Goal: Use online tool/utility: Use online tool/utility

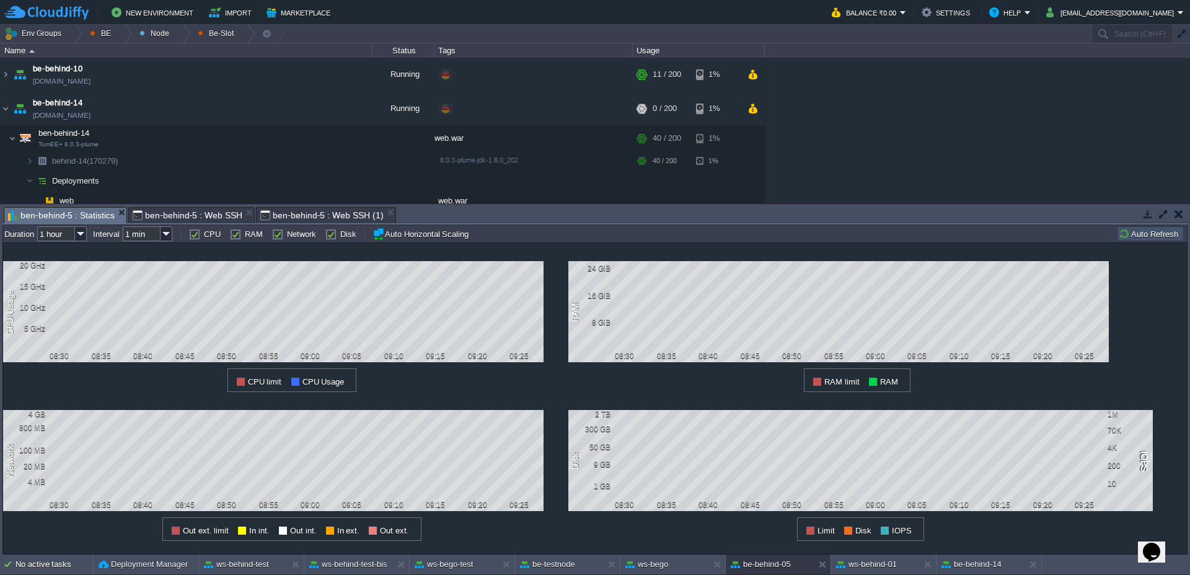
click at [1140, 236] on button "Auto Refresh" at bounding box center [1150, 233] width 63 height 11
click at [457, 565] on button "ws-bego-test" at bounding box center [444, 564] width 58 height 12
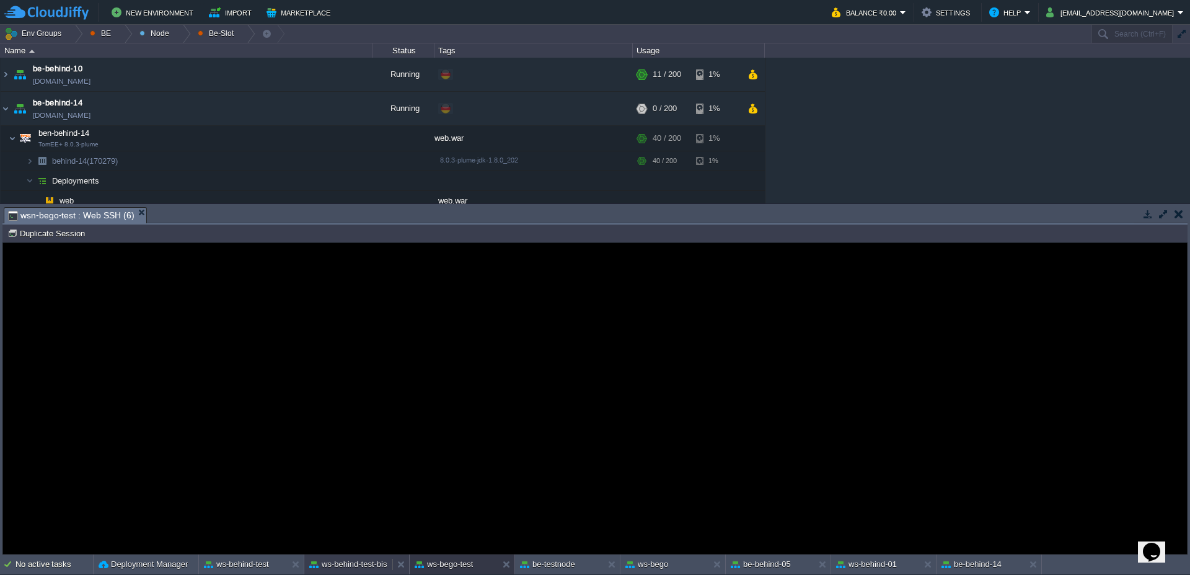
click at [351, 567] on button "ws-behind-test-bis" at bounding box center [348, 564] width 78 height 12
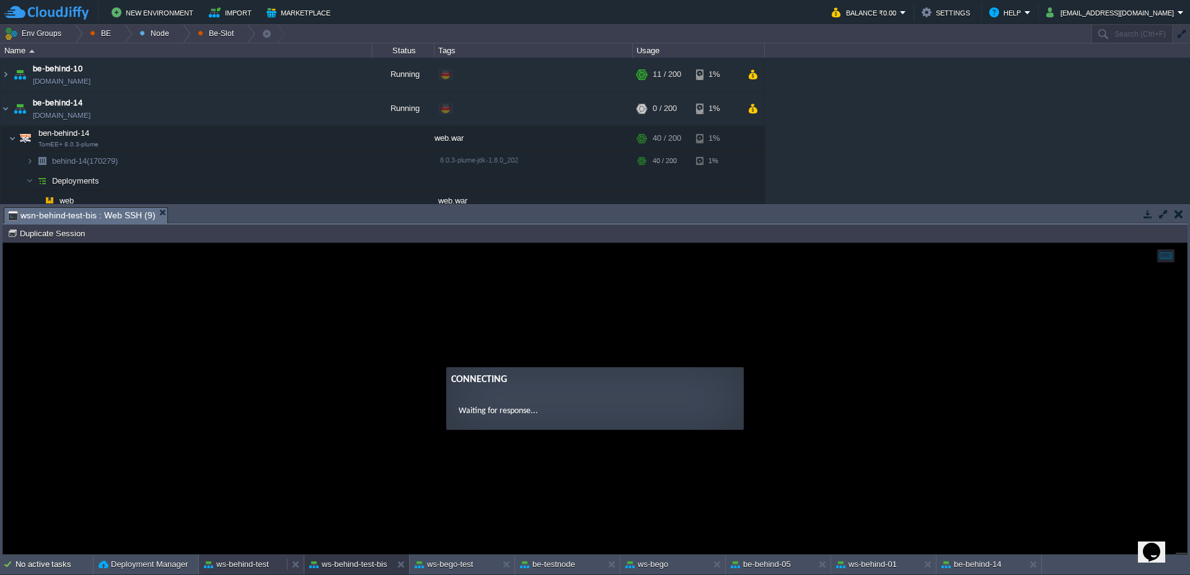
click at [241, 569] on button "ws-behind-test" at bounding box center [236, 564] width 65 height 12
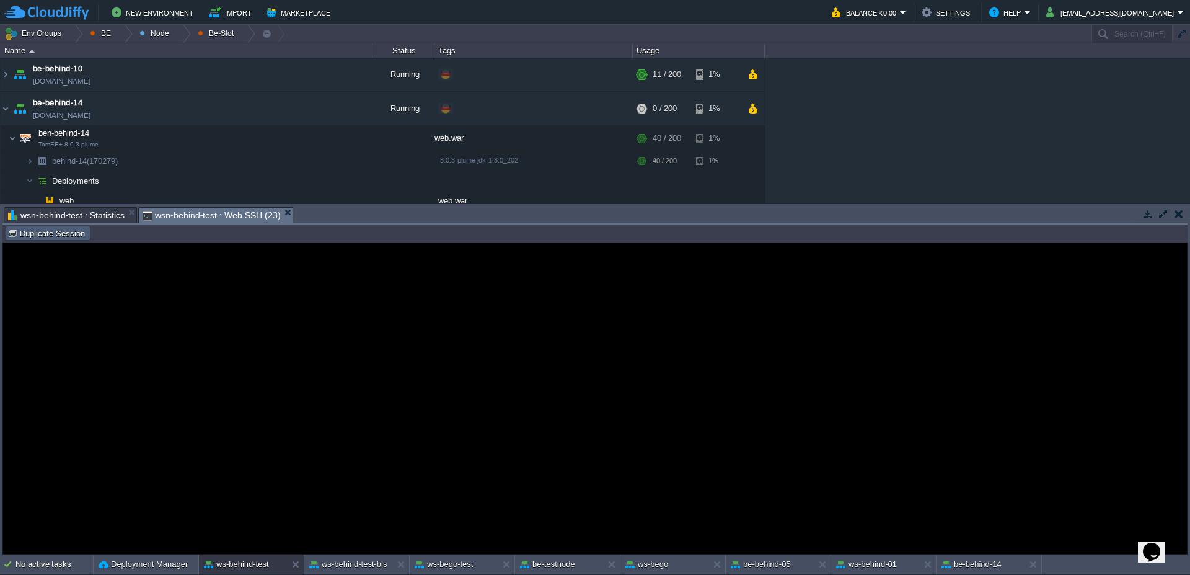
click at [55, 234] on button "Duplicate Session" at bounding box center [47, 232] width 81 height 11
click at [722, 562] on button at bounding box center [719, 564] width 12 height 12
click at [711, 565] on div at bounding box center [717, 564] width 17 height 20
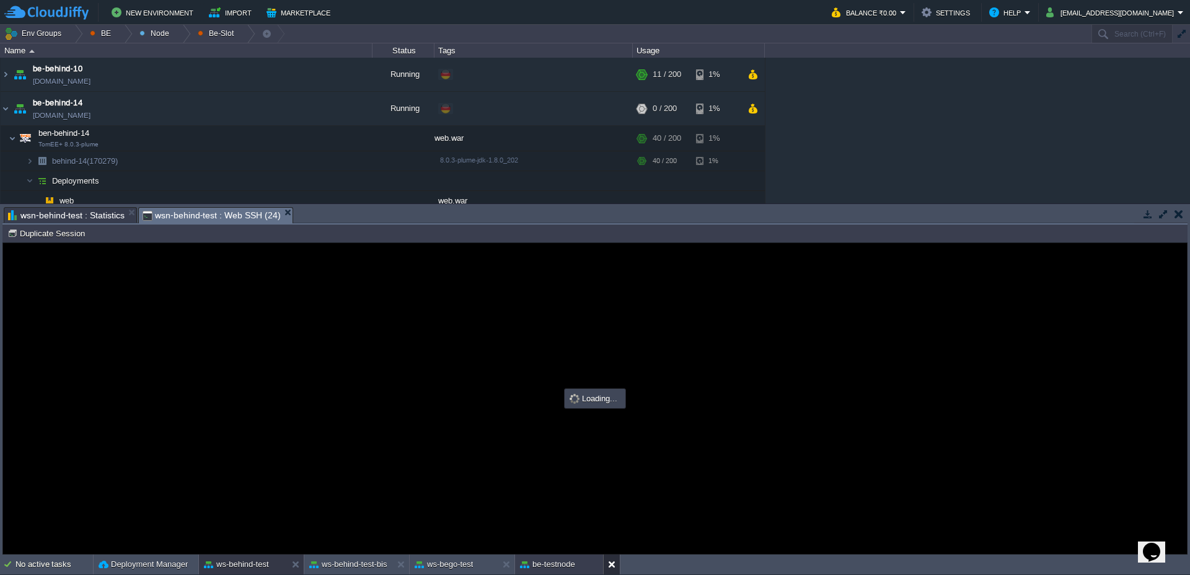
type input "#000000"
